Goal: Task Accomplishment & Management: Manage account settings

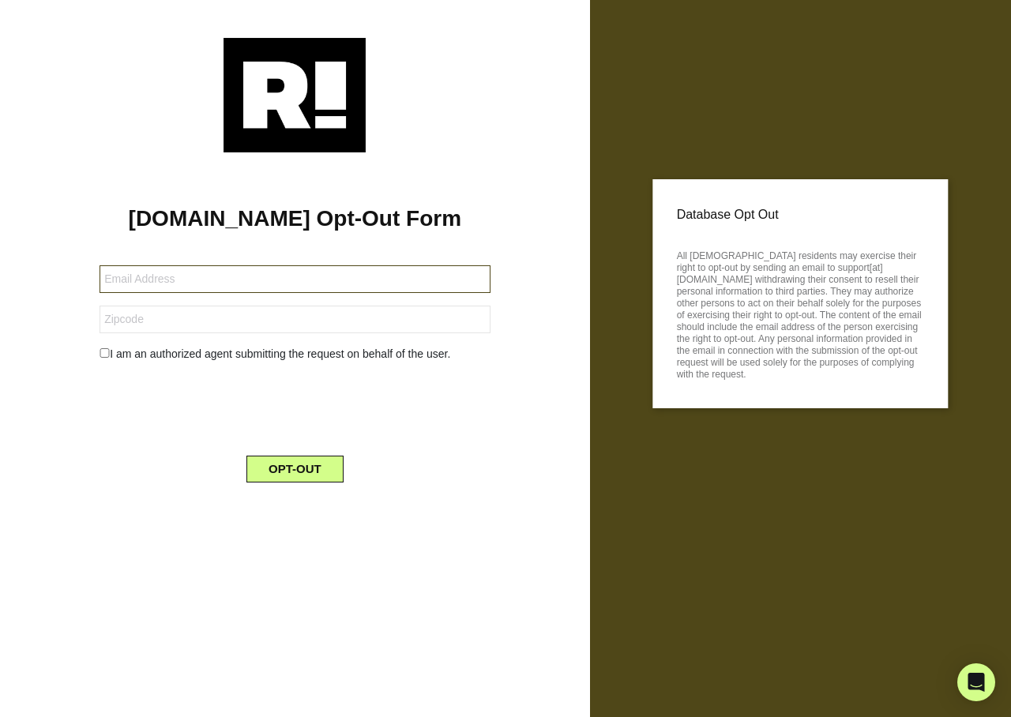
type input "mgibbs.macc@gmail.com"
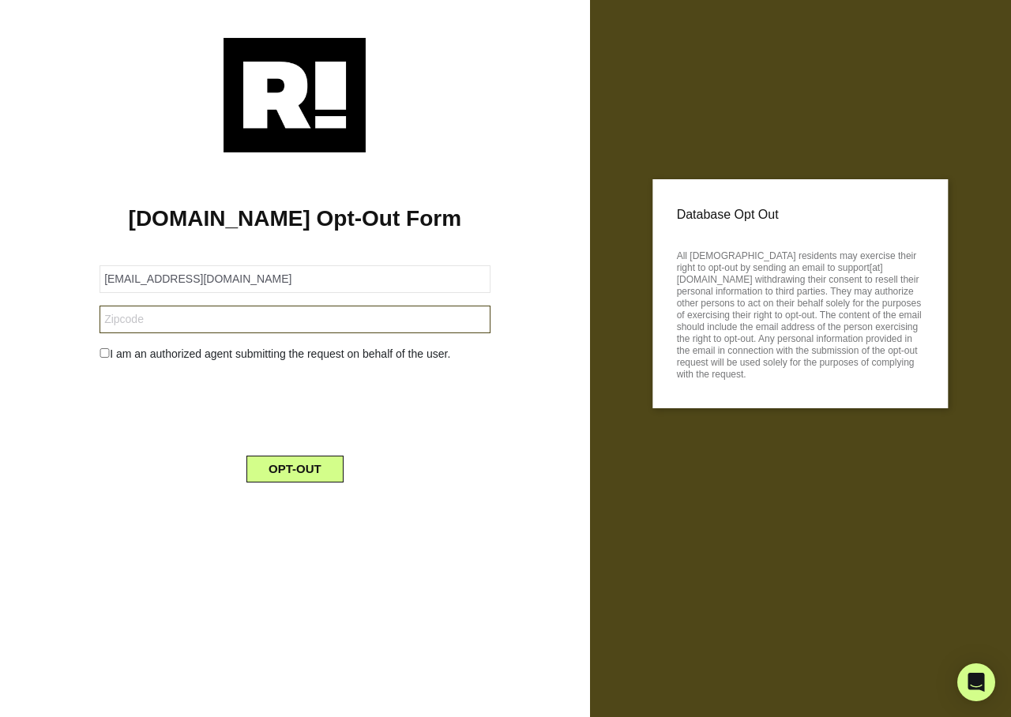
type input "63956"
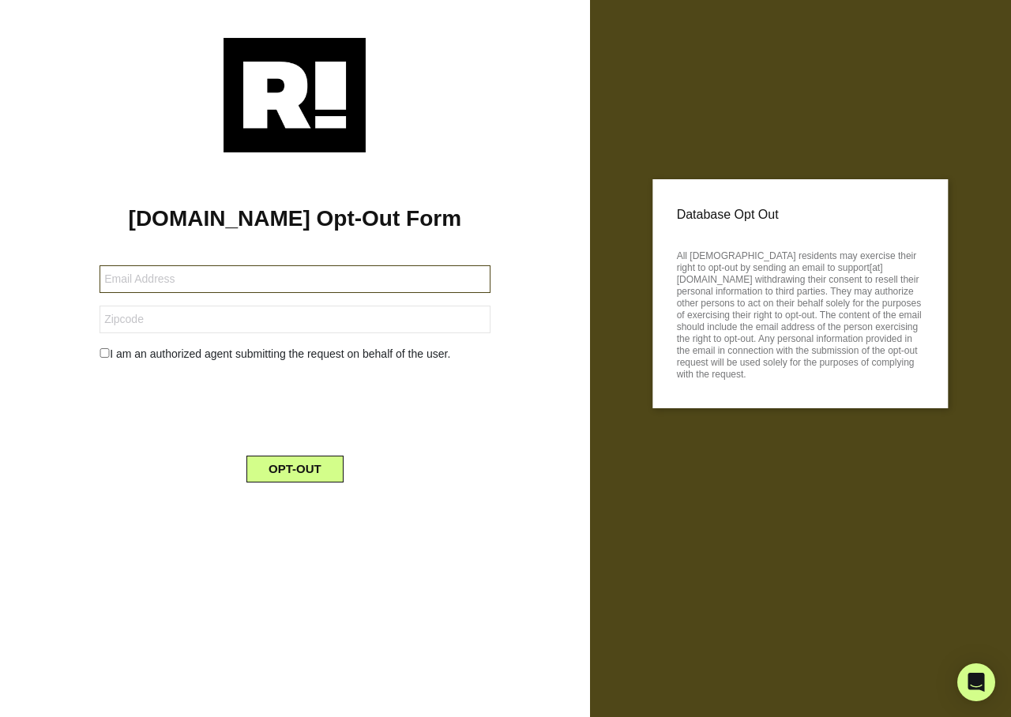
type input "ksanderson1951@gmail.com"
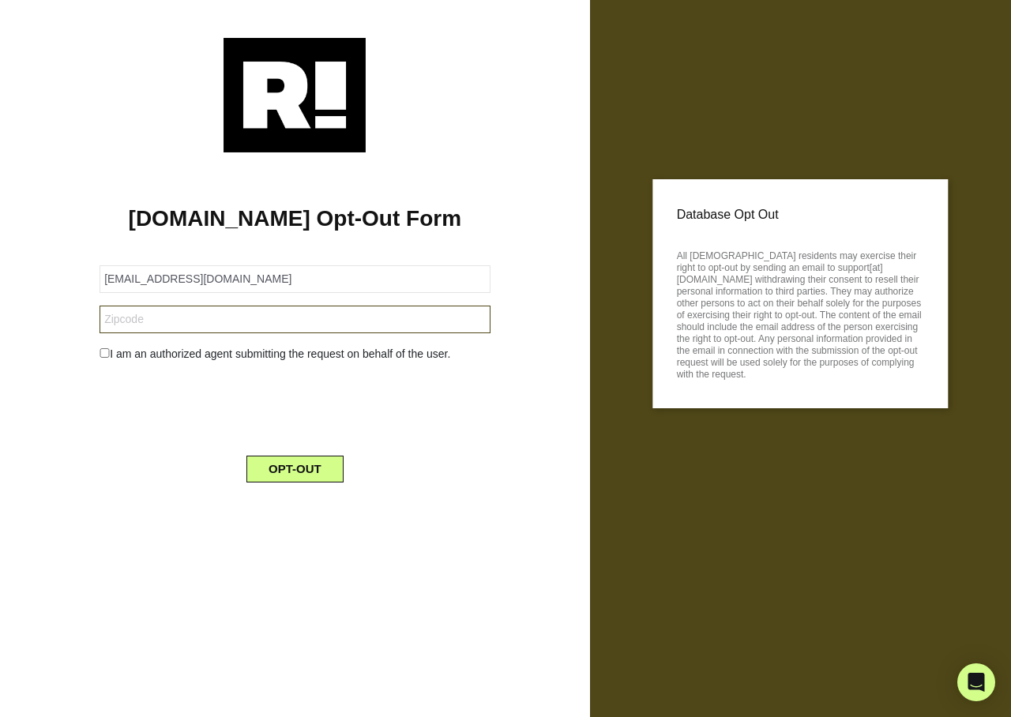
type input "87402"
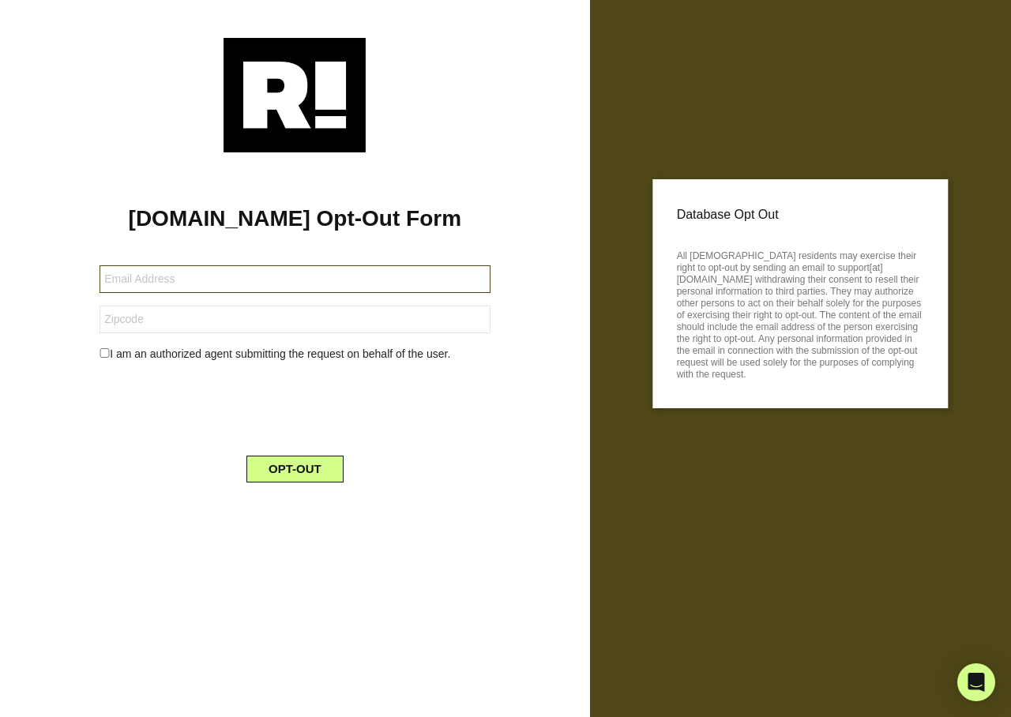
type input "[EMAIL_ADDRESS][DOMAIN_NAME]"
type input "19139"
